Goal: Task Accomplishment & Management: Complete application form

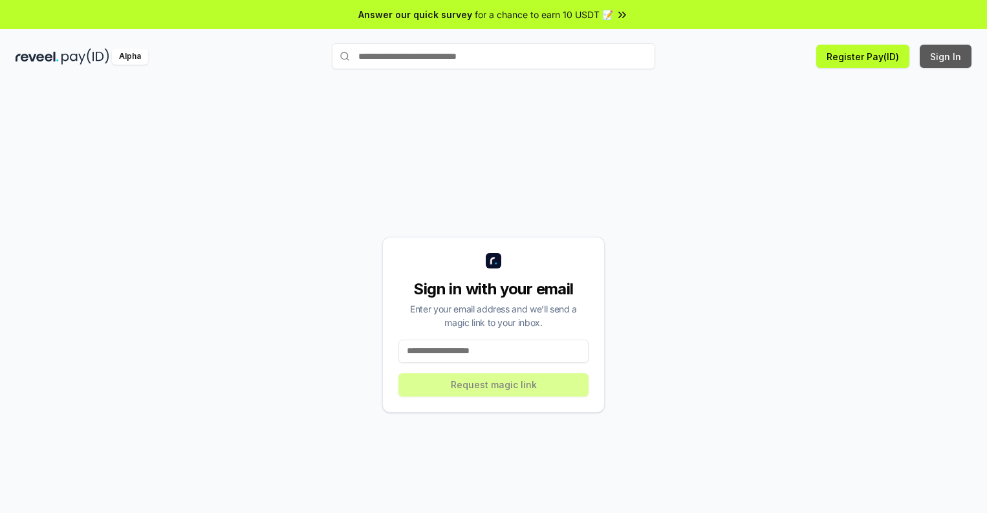
click at [946, 56] on button "Sign In" at bounding box center [945, 56] width 52 height 23
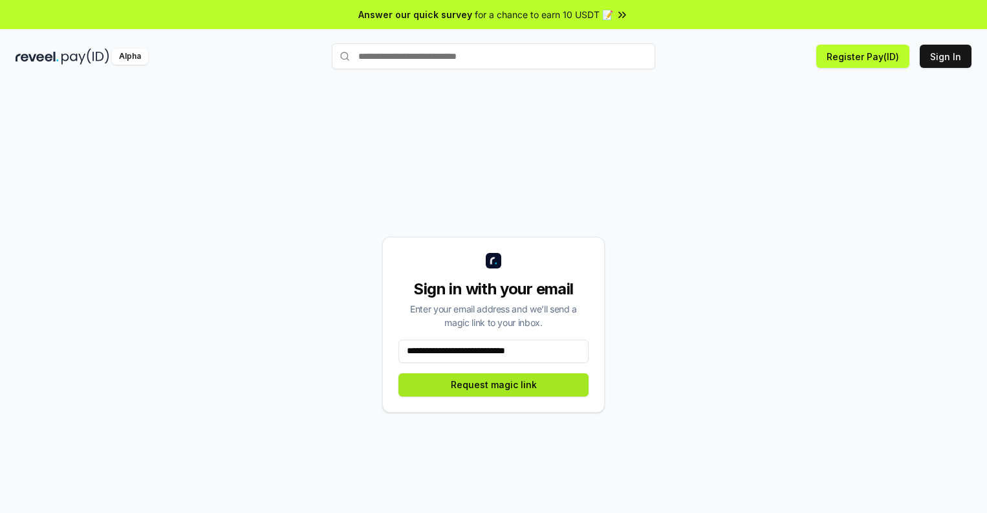
type input "**********"
click at [493, 384] on button "Request magic link" at bounding box center [493, 384] width 190 height 23
